Goal: Task Accomplishment & Management: Manage account settings

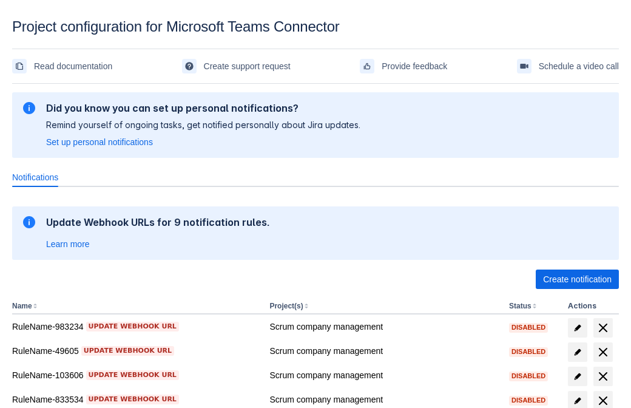
click at [577, 279] on span "Create notification" at bounding box center [577, 279] width 69 height 19
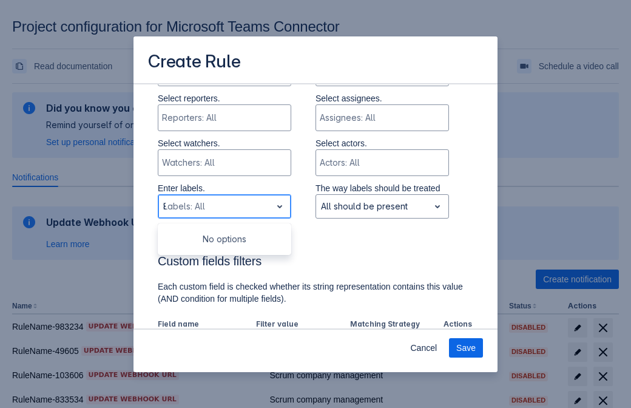
type input "802996_label"
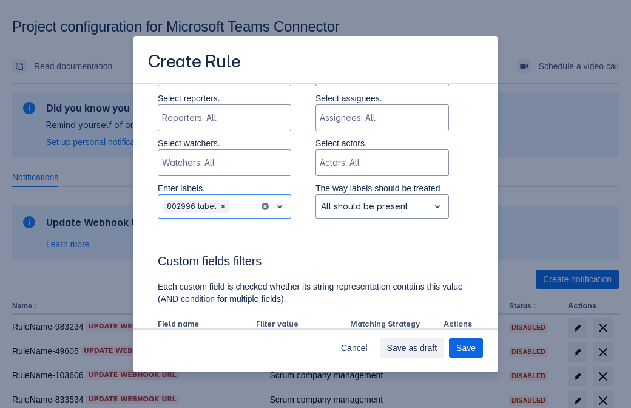
scroll to position [752, 0]
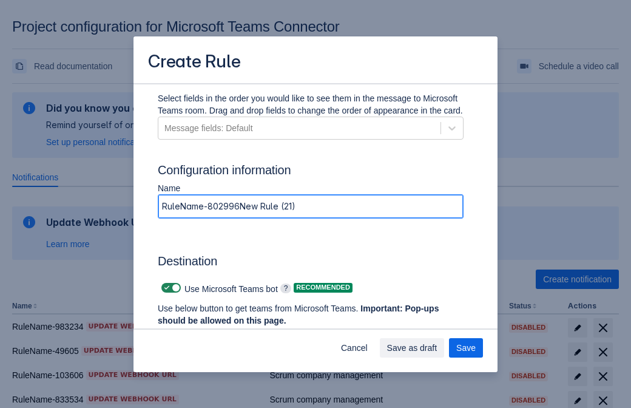
type input "RuleName-802996New Rule (21)"
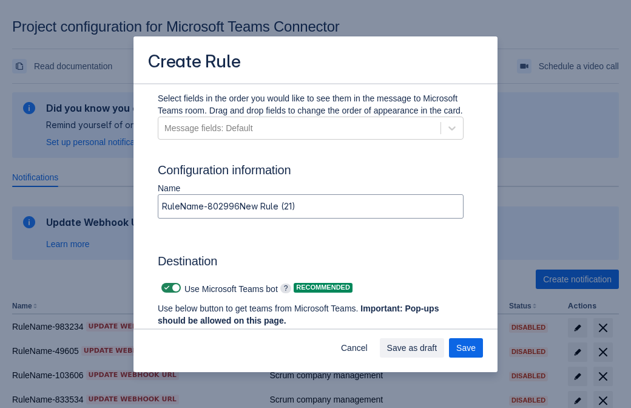
click at [165, 288] on span at bounding box center [167, 288] width 10 height 10
click at [165, 288] on input "checkbox" at bounding box center [165, 288] width 8 height 8
checkbox input "false"
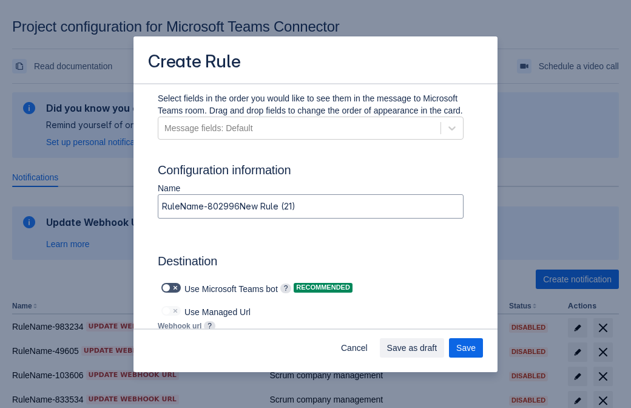
type input "https://prod-103.westeurope.logic.azure.com:443/workflows/562279af401f414e8dae6…"
click at [438, 348] on span "Save as draft" at bounding box center [412, 347] width 50 height 19
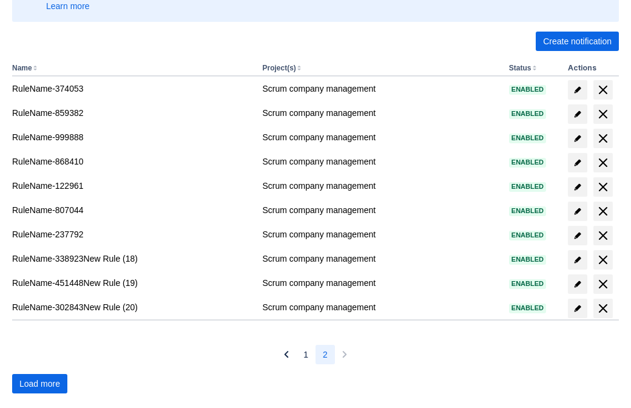
click at [39, 384] on span "Load more" at bounding box center [39, 383] width 41 height 19
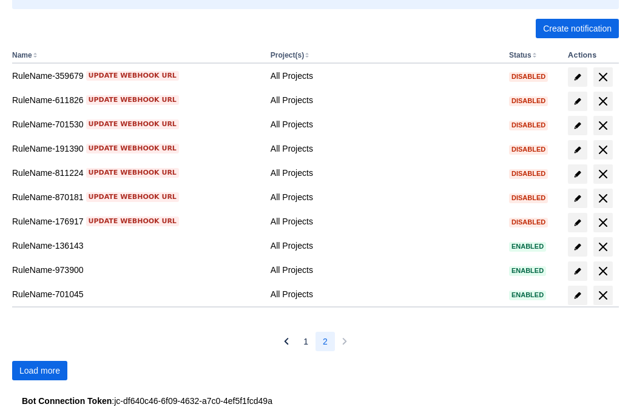
click at [39, 371] on span "Load more" at bounding box center [39, 370] width 41 height 19
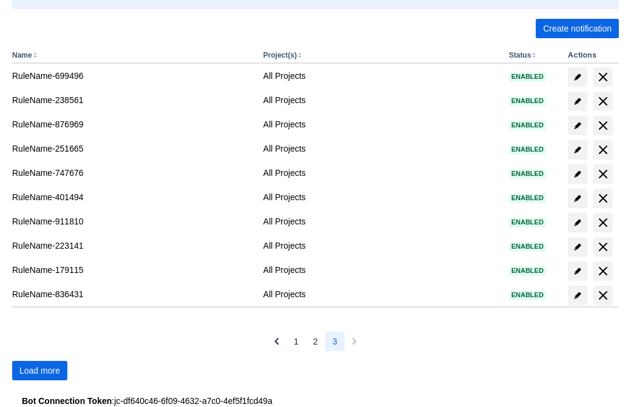
click at [39, 371] on span "Load more" at bounding box center [39, 370] width 41 height 19
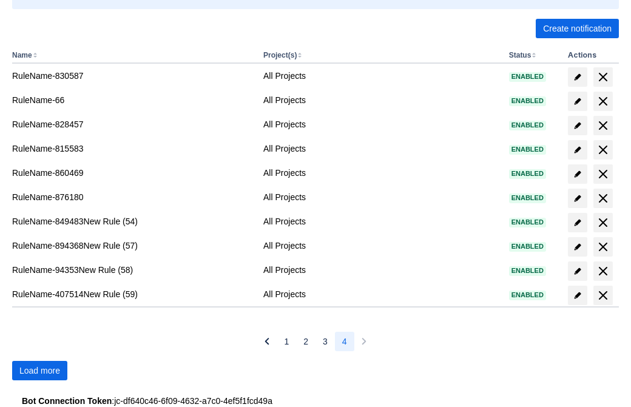
click at [39, 371] on span "Load more" at bounding box center [39, 370] width 41 height 19
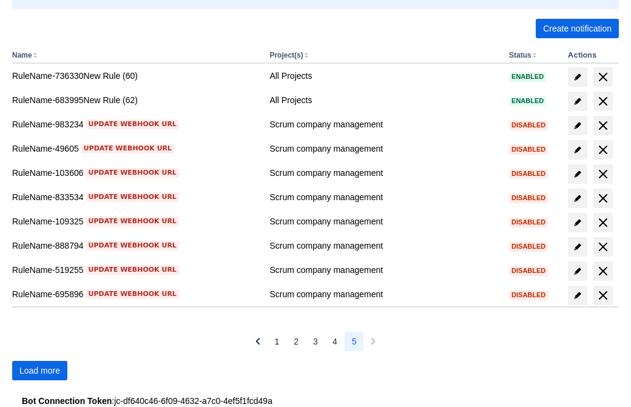
click at [39, 371] on span "Load more" at bounding box center [39, 370] width 41 height 19
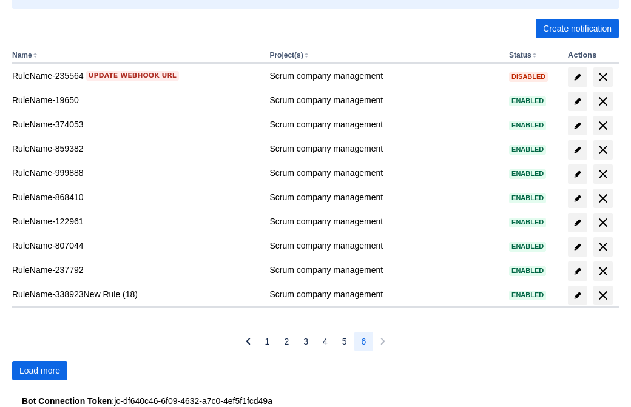
click at [39, 371] on span "Load more" at bounding box center [39, 370] width 41 height 19
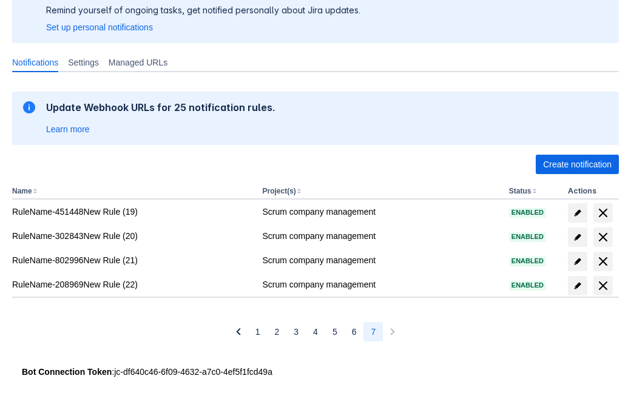
click at [603, 262] on span "delete" at bounding box center [603, 261] width 15 height 15
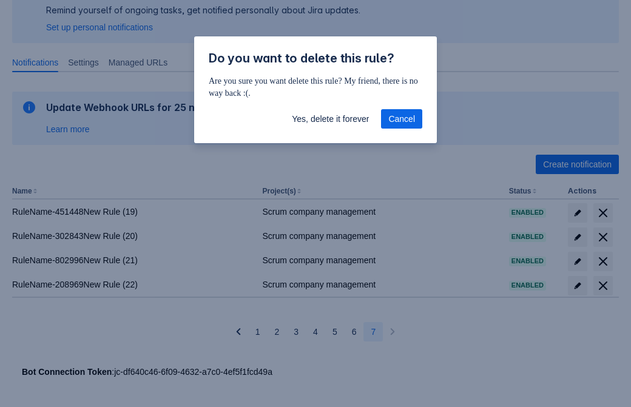
click at [330, 119] on span "Yes, delete it forever" at bounding box center [330, 118] width 77 height 19
